Goal: Transaction & Acquisition: Subscribe to service/newsletter

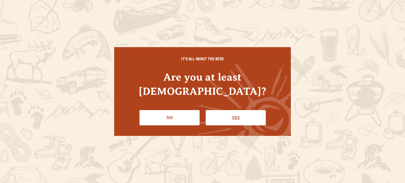
click at [220, 115] on link "Yes" at bounding box center [235, 117] width 60 height 15
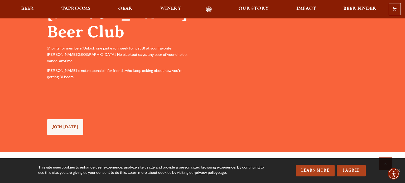
scroll to position [485, 0]
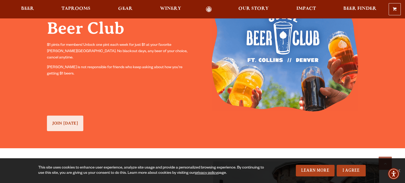
click at [71, 123] on span "JOIN [DATE]" at bounding box center [65, 123] width 26 height 5
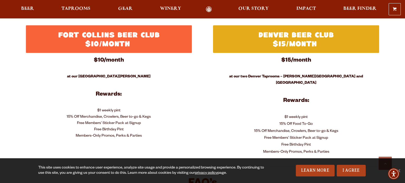
scroll to position [237, 0]
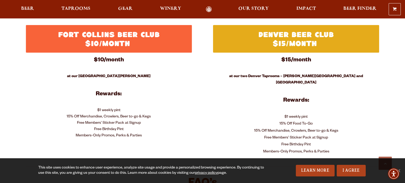
click at [188, 106] on div "$10/month at our [GEOGRAPHIC_DATA][PERSON_NAME] Taproom Rewards: $1 weekly pint…" at bounding box center [109, 97] width 166 height 84
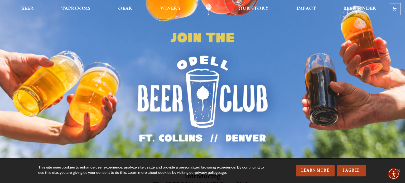
scroll to position [0, 0]
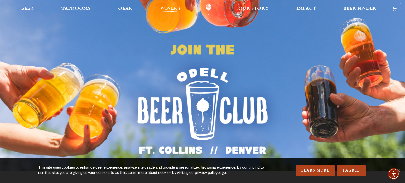
click at [165, 9] on span "Winery" at bounding box center [170, 9] width 21 height 4
